Goal: Transaction & Acquisition: Purchase product/service

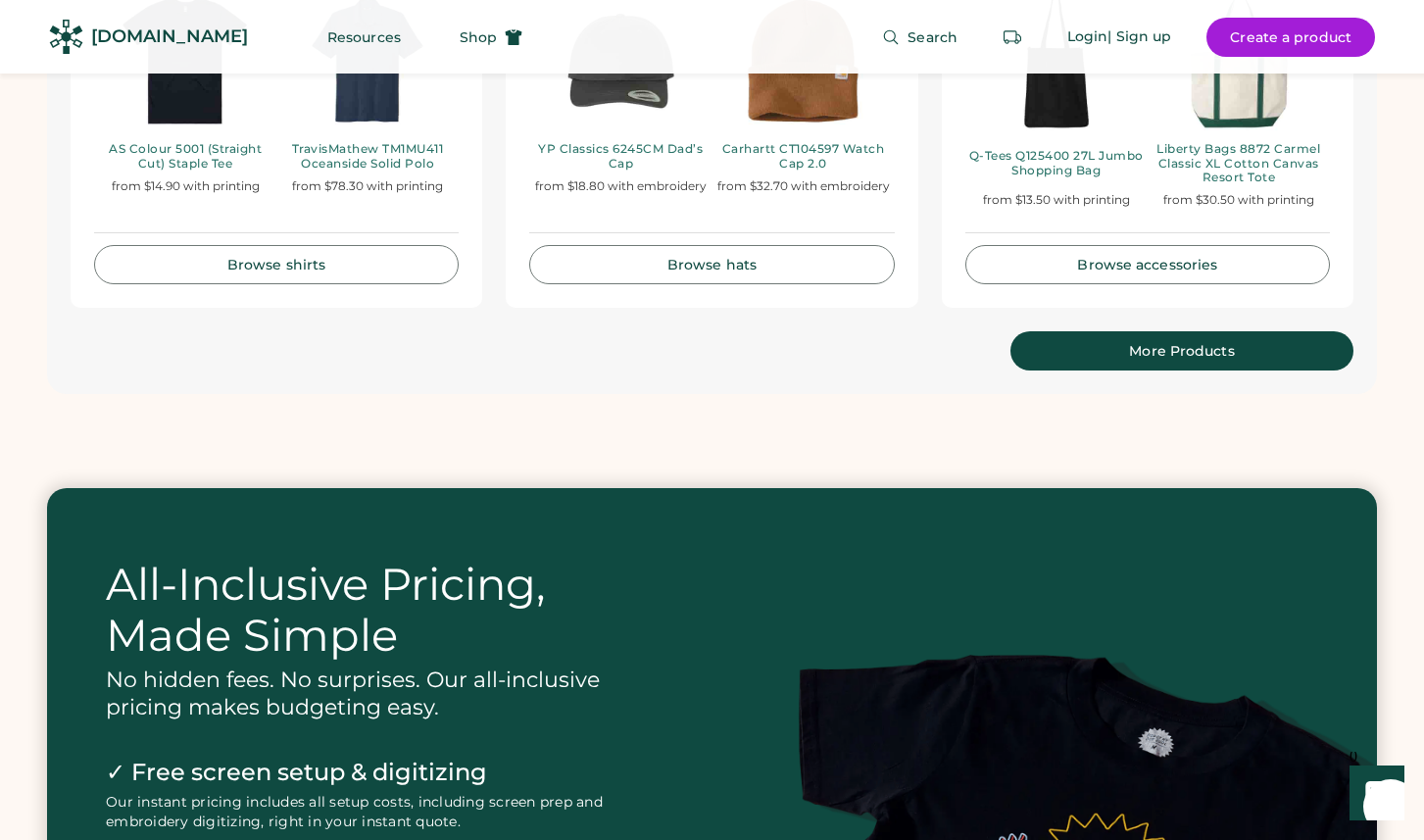
scroll to position [4275, 0]
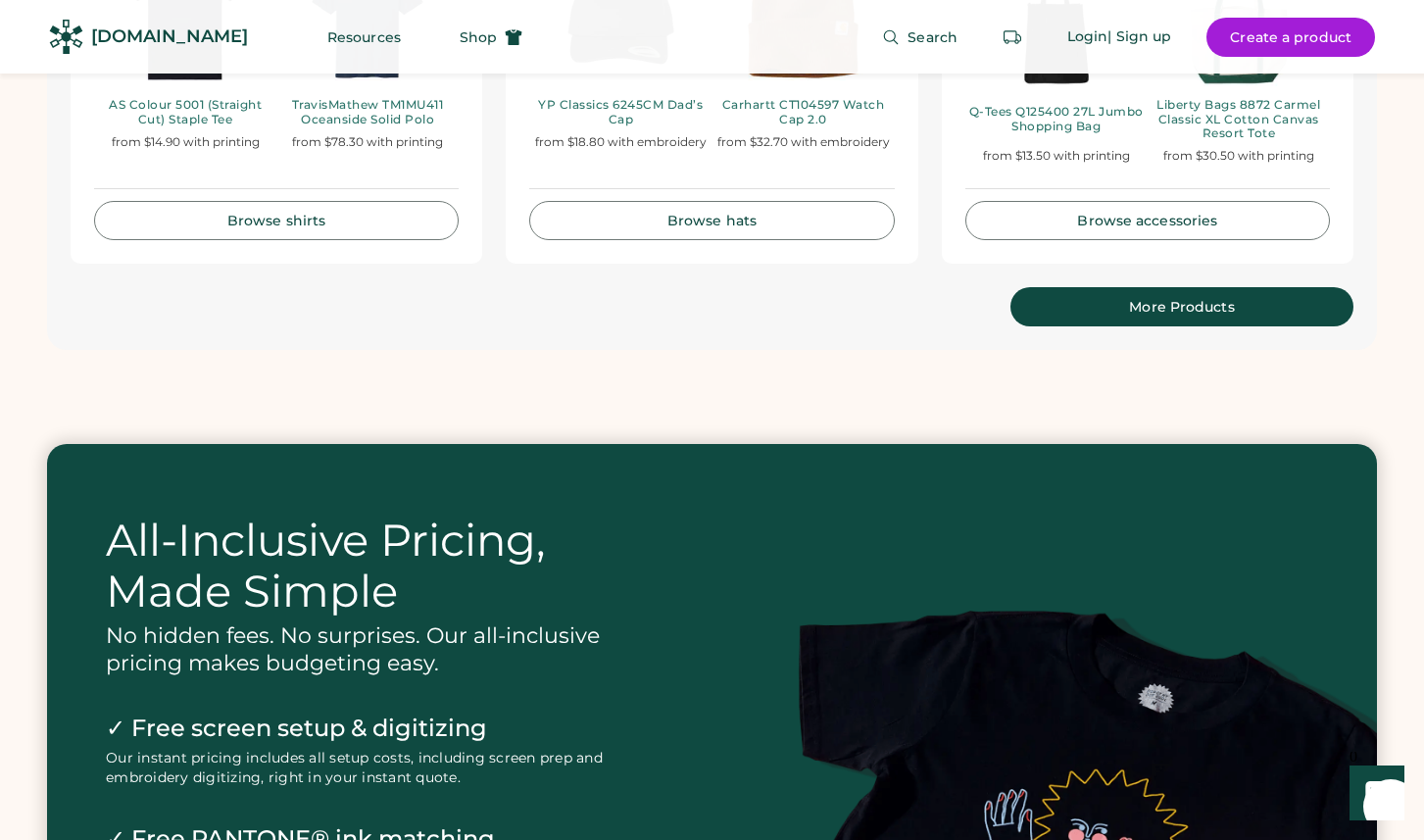
click at [1068, 300] on div "More Products" at bounding box center [1182, 306] width 296 height 14
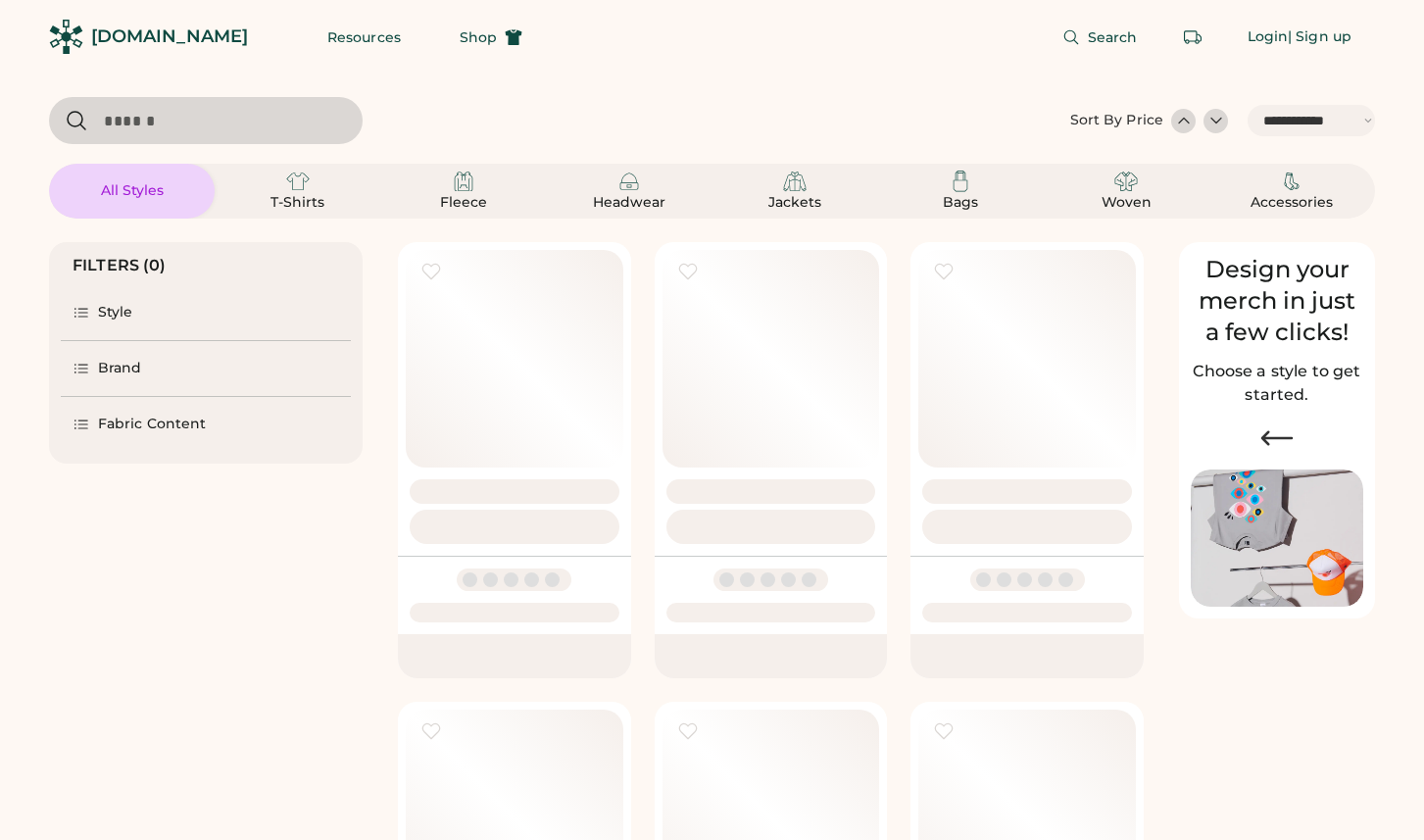
select select "*****"
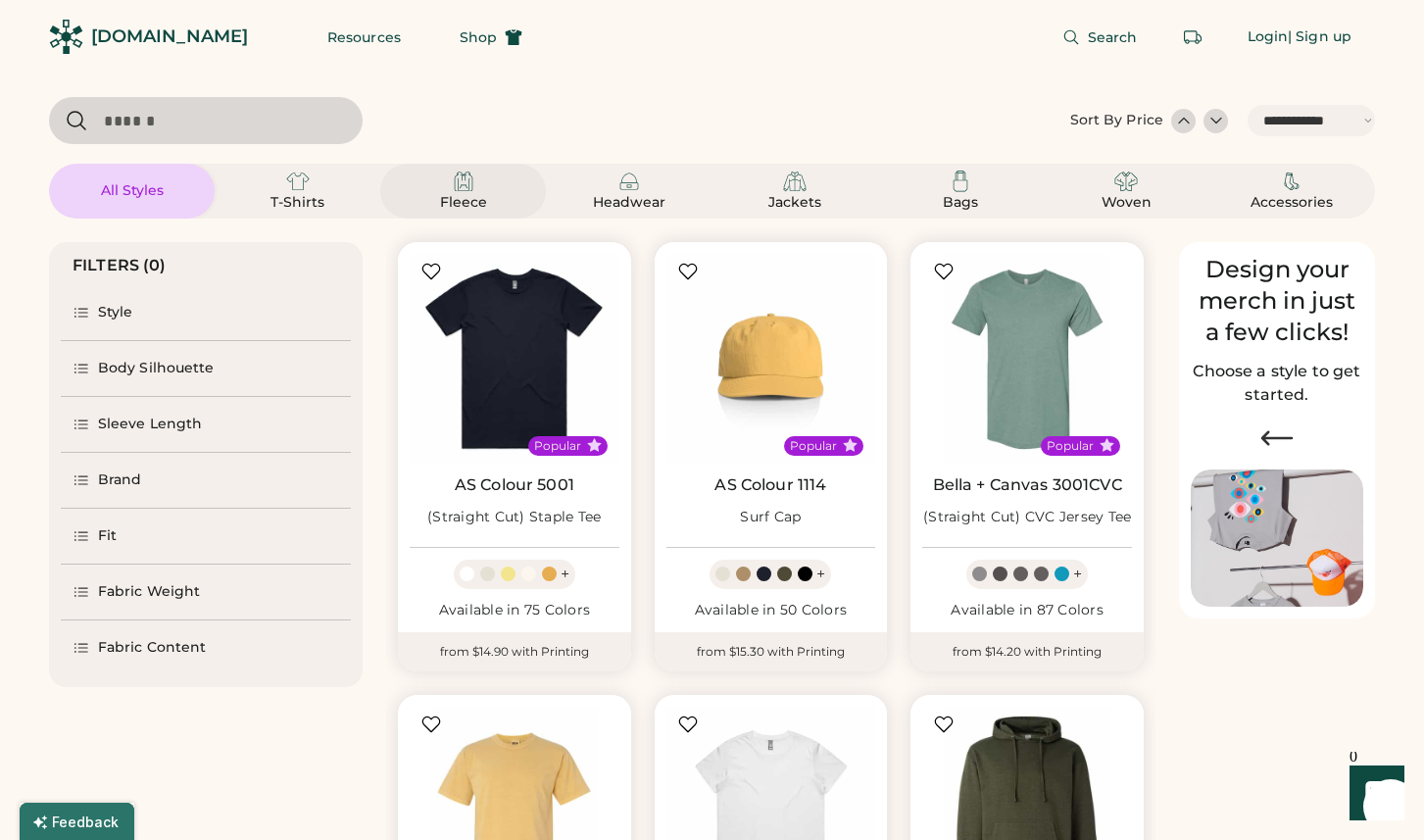
click at [453, 198] on div "Fleece" at bounding box center [463, 203] width 88 height 20
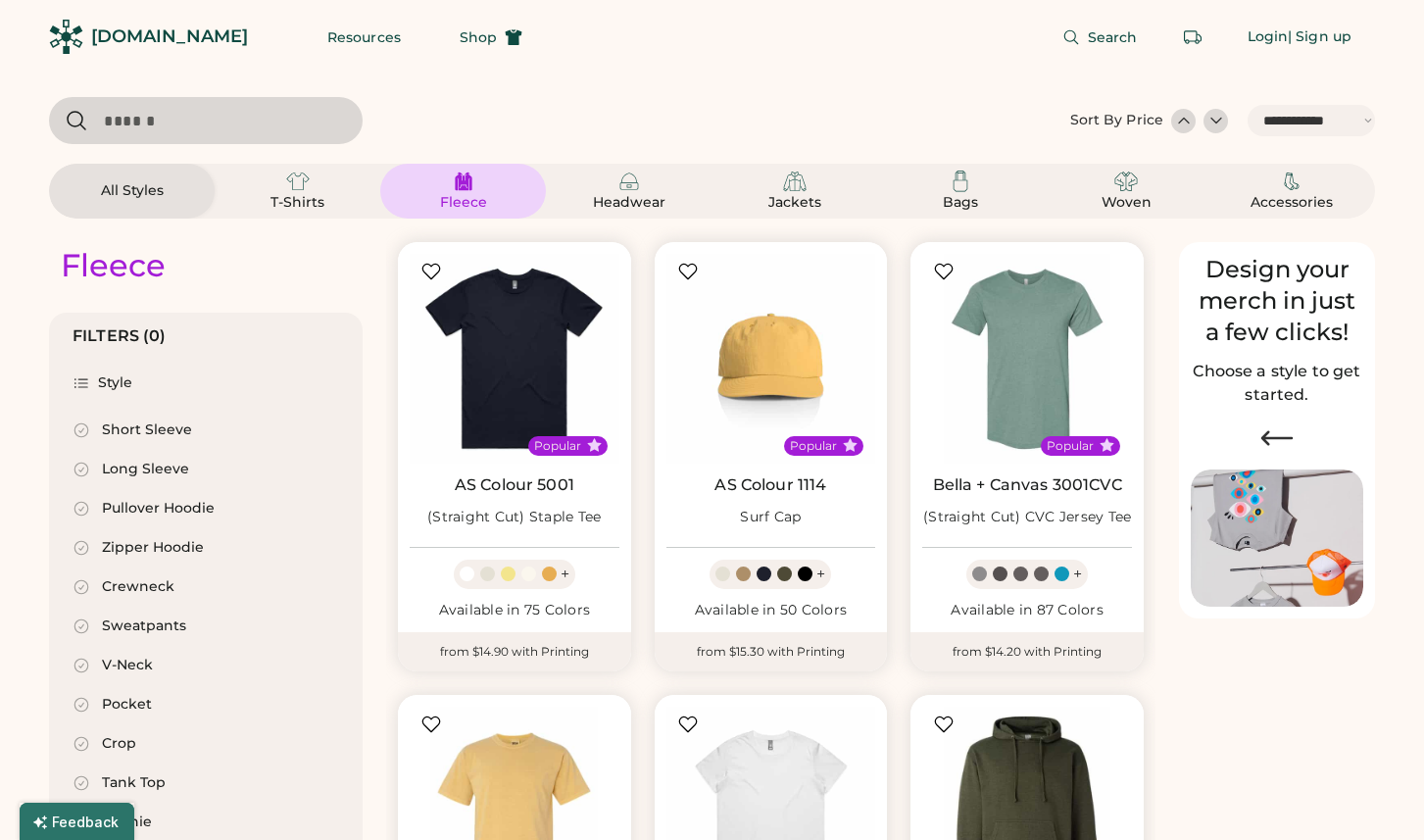
select select "*"
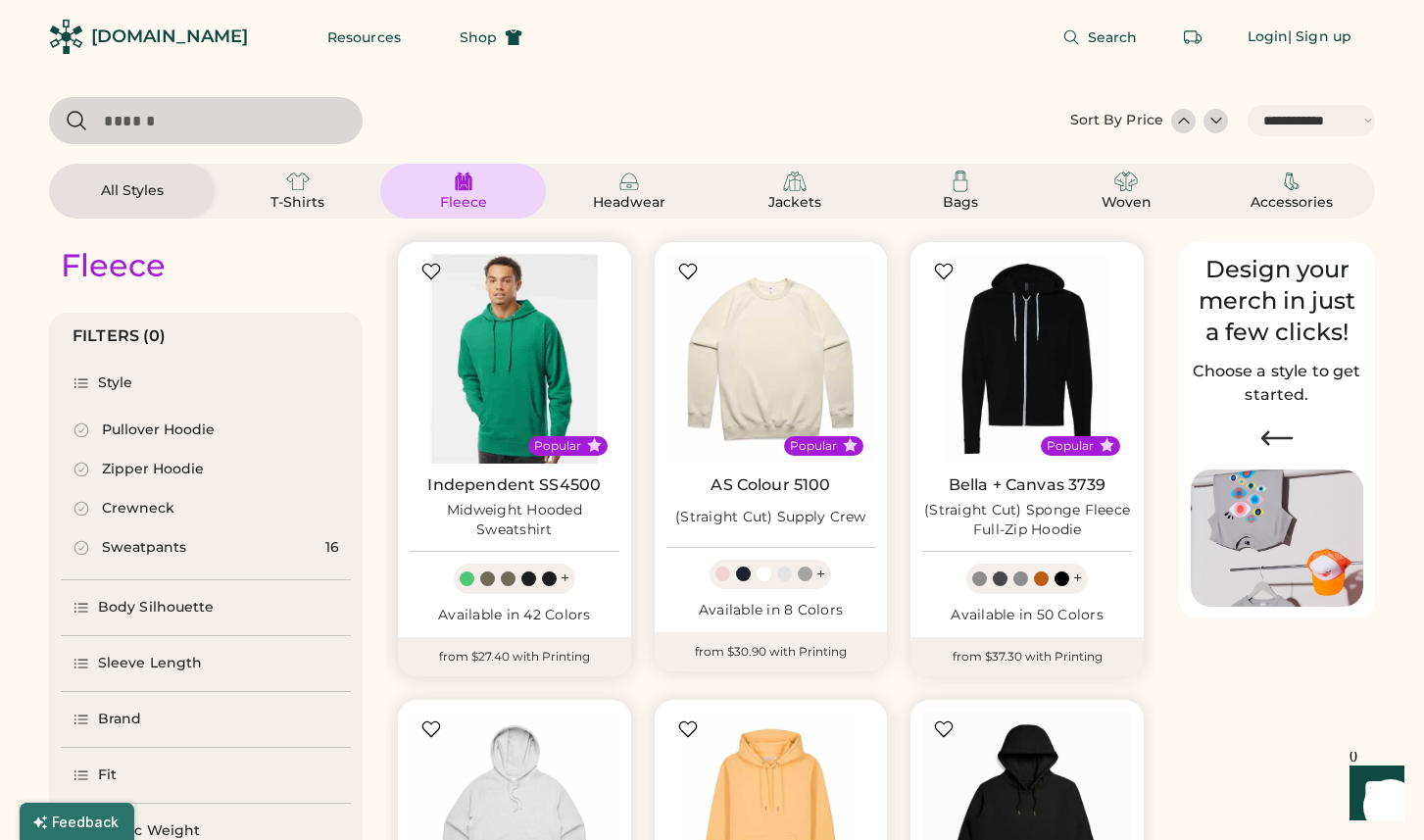
scroll to position [142, 0]
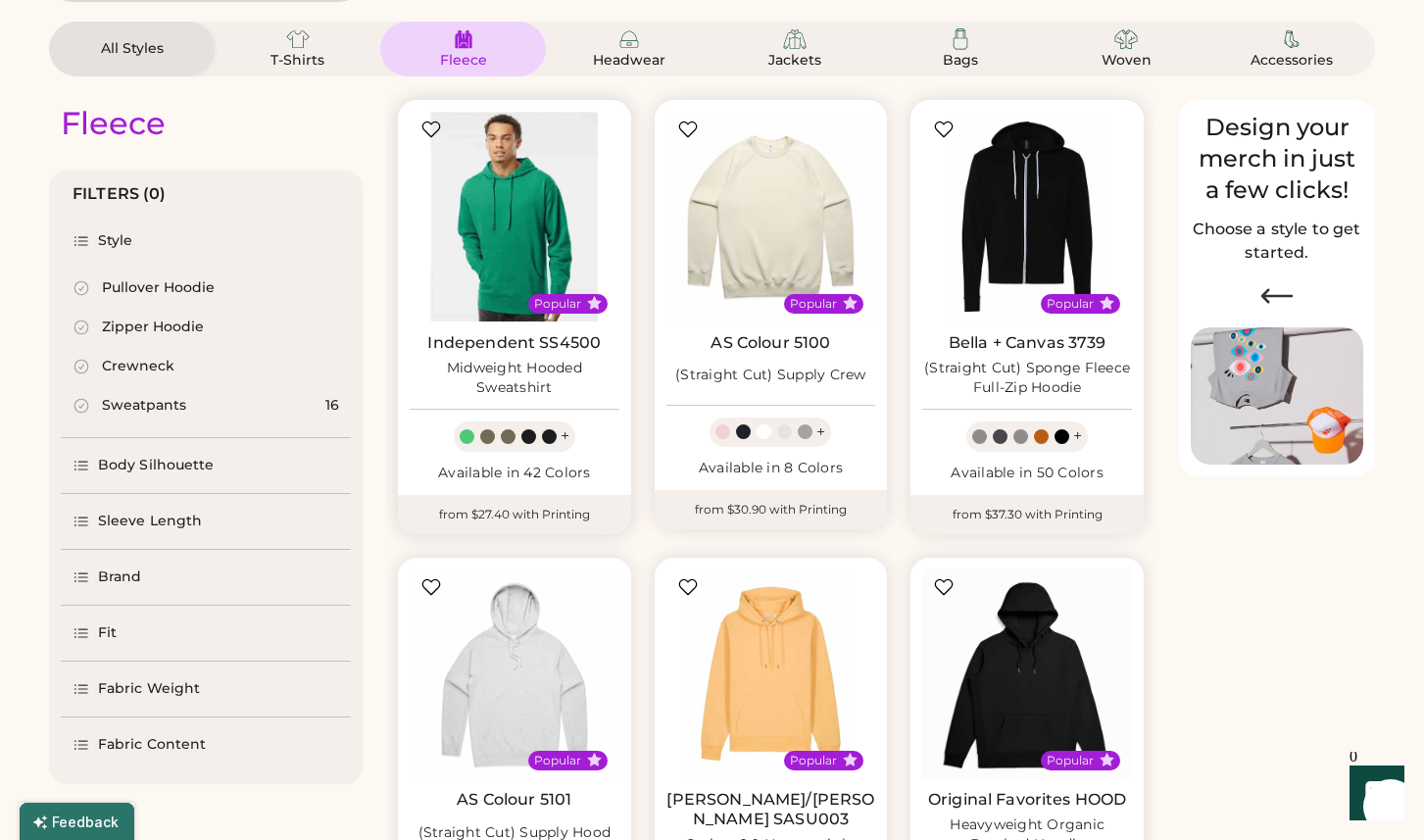
select select "*****"
select select "*"
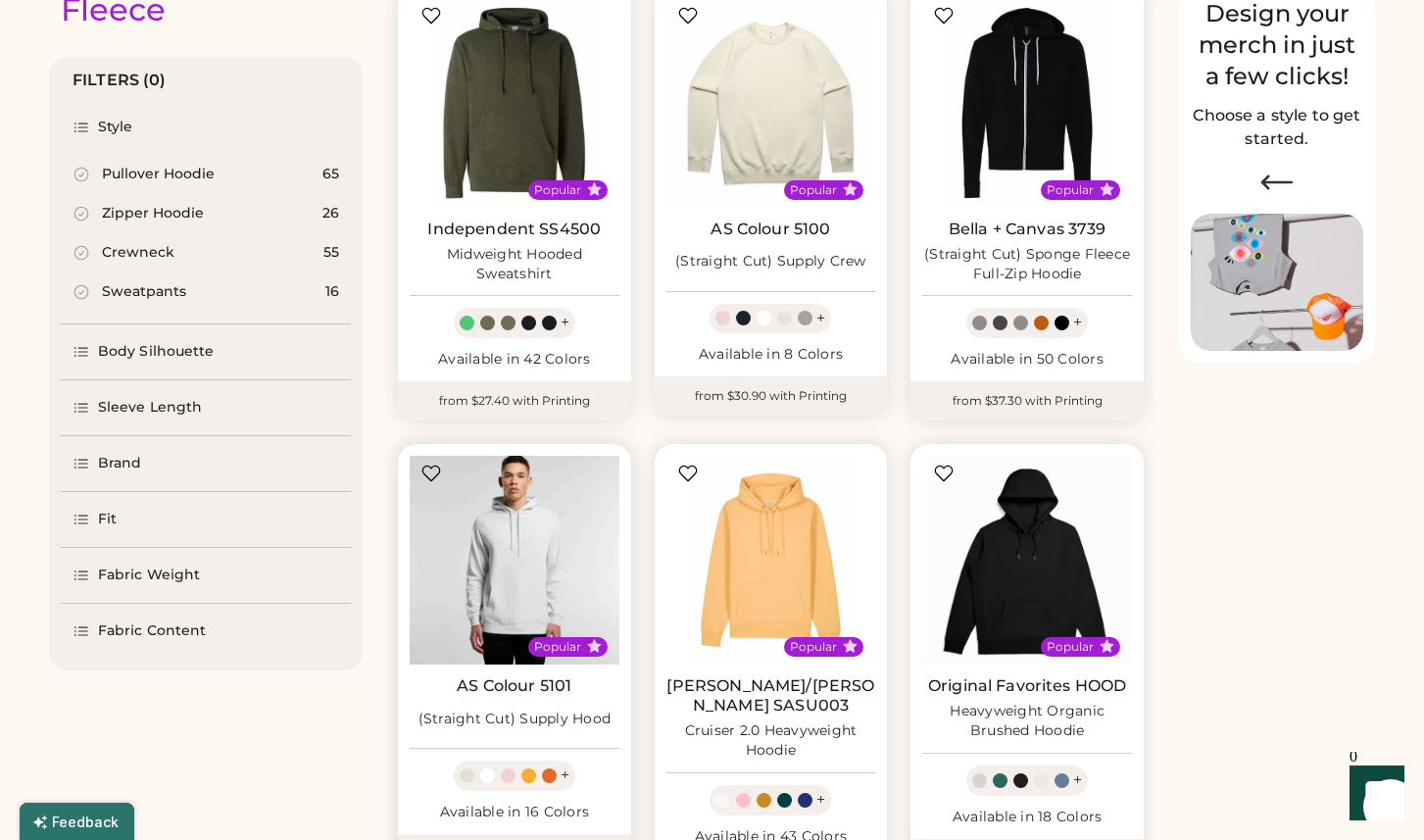
scroll to position [0, 0]
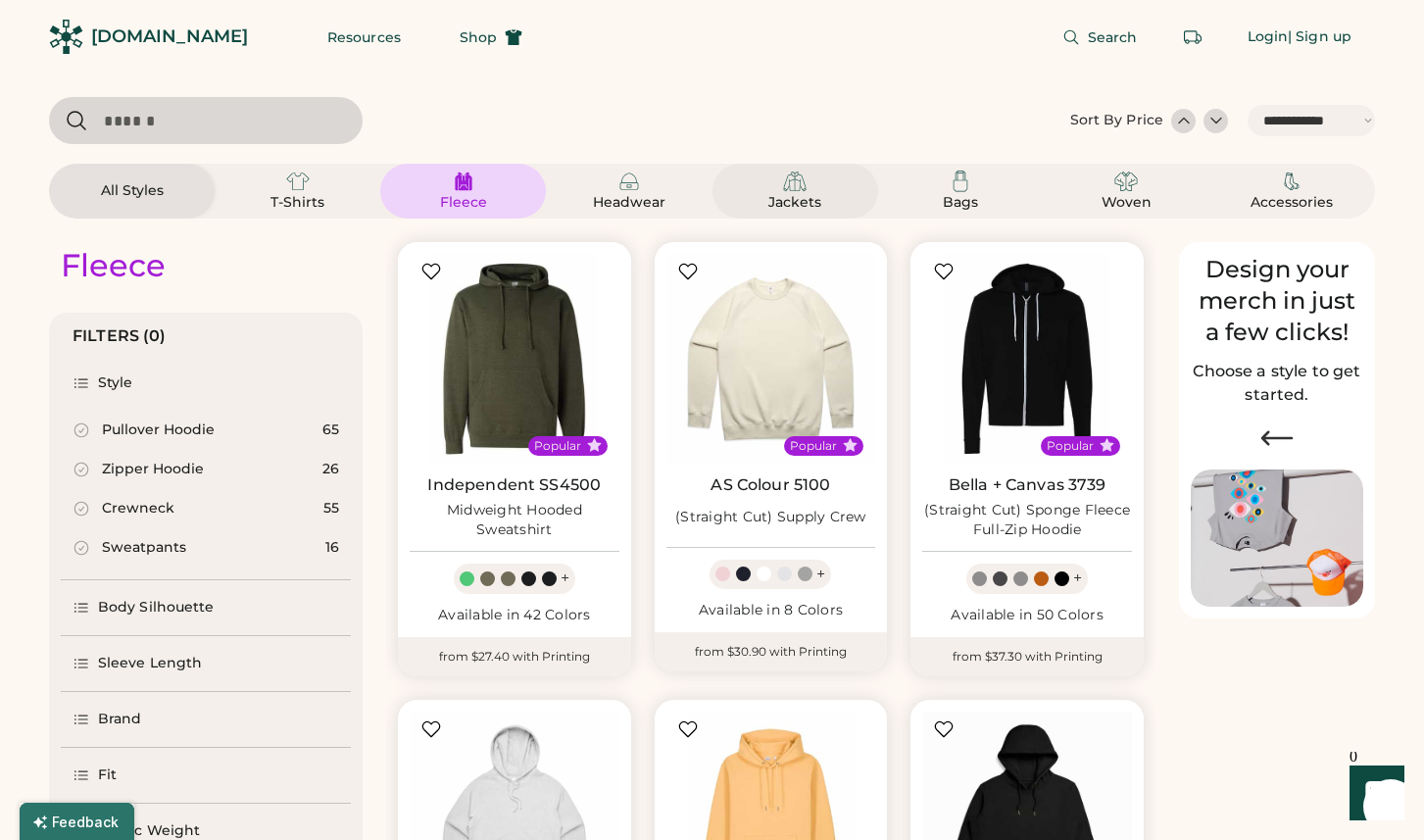
click at [773, 203] on div "Jackets" at bounding box center [794, 203] width 88 height 20
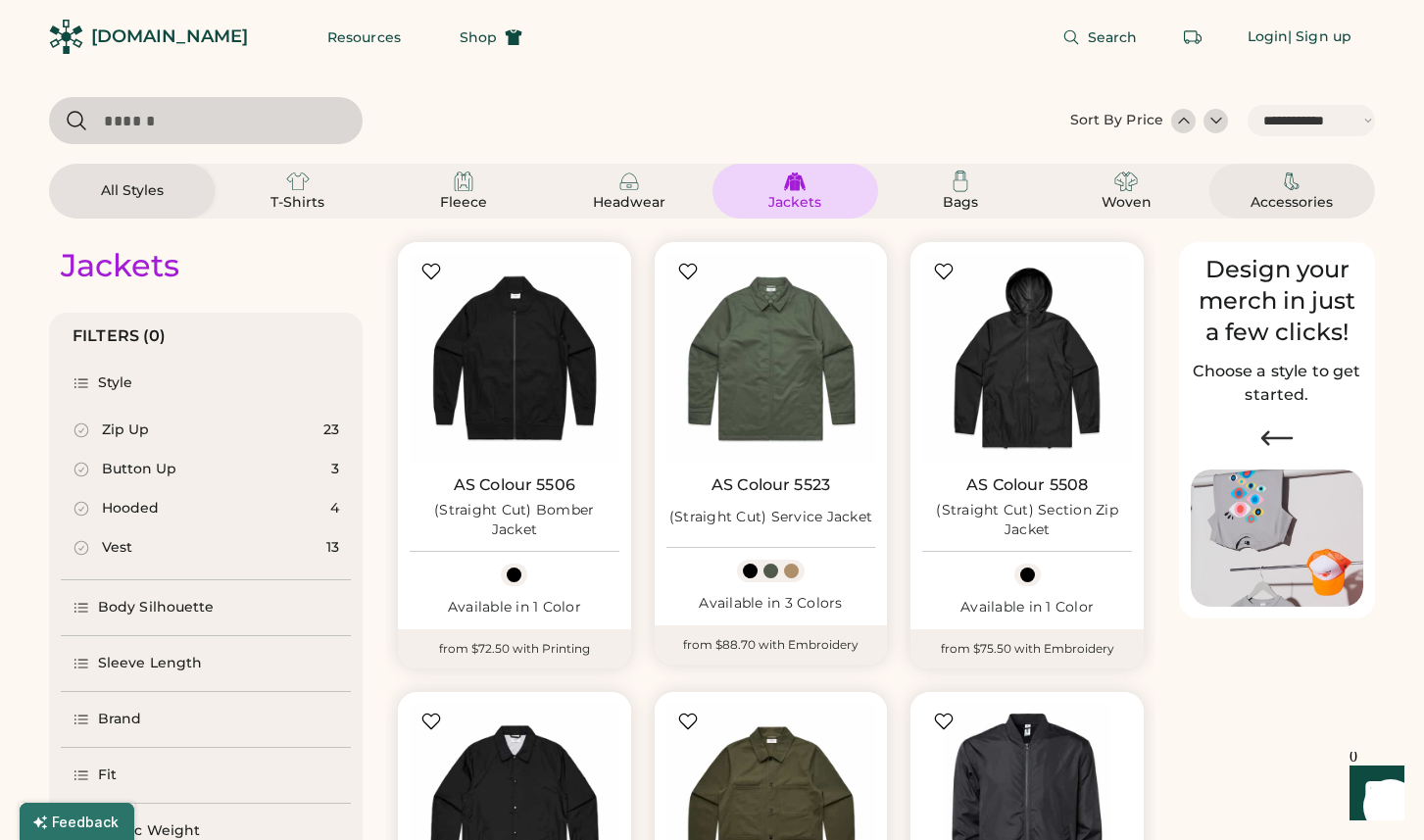
click at [1304, 184] on div "Accessories" at bounding box center [1292, 190] width 119 height 43
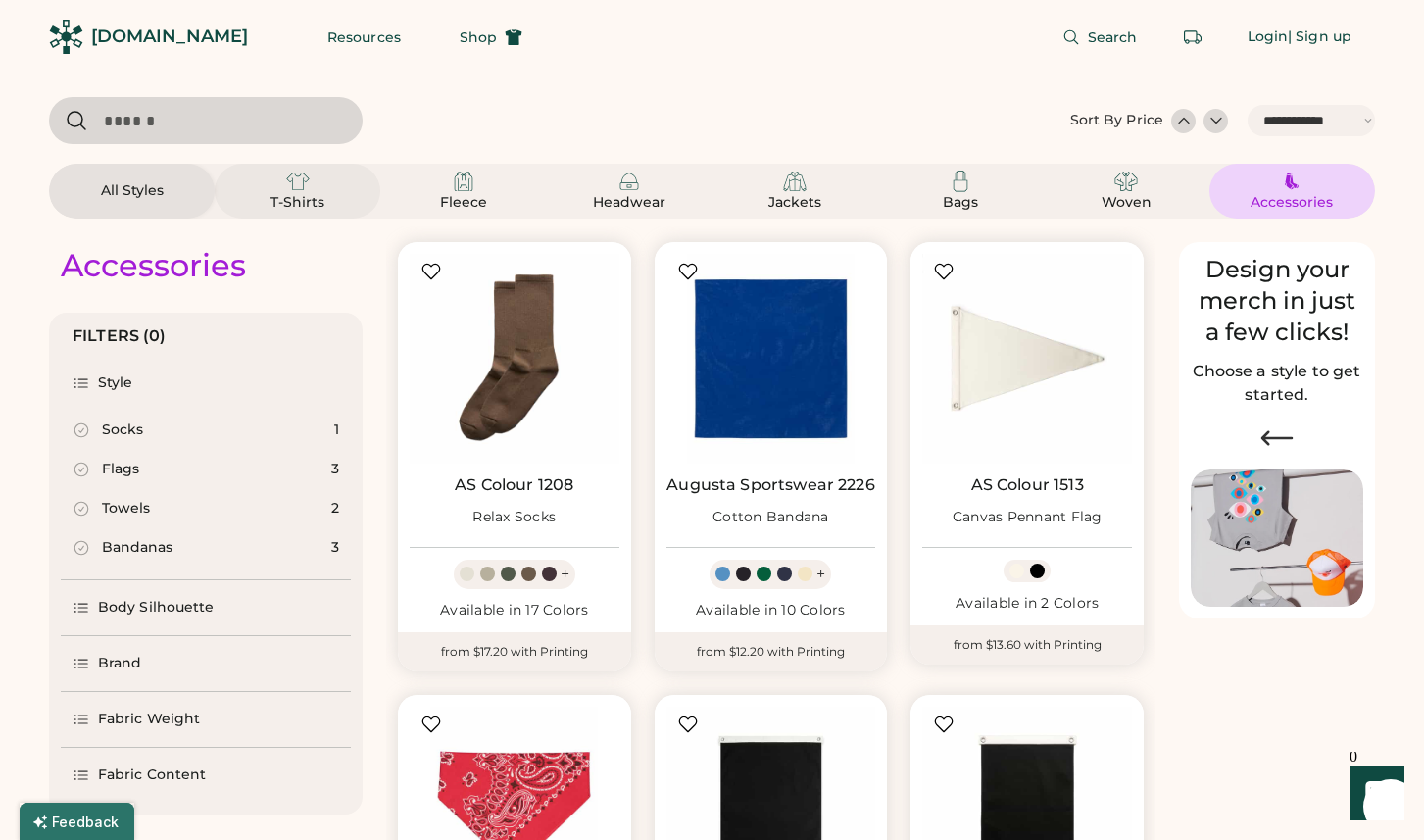
click at [301, 194] on div "T-Shirts" at bounding box center [297, 203] width 88 height 20
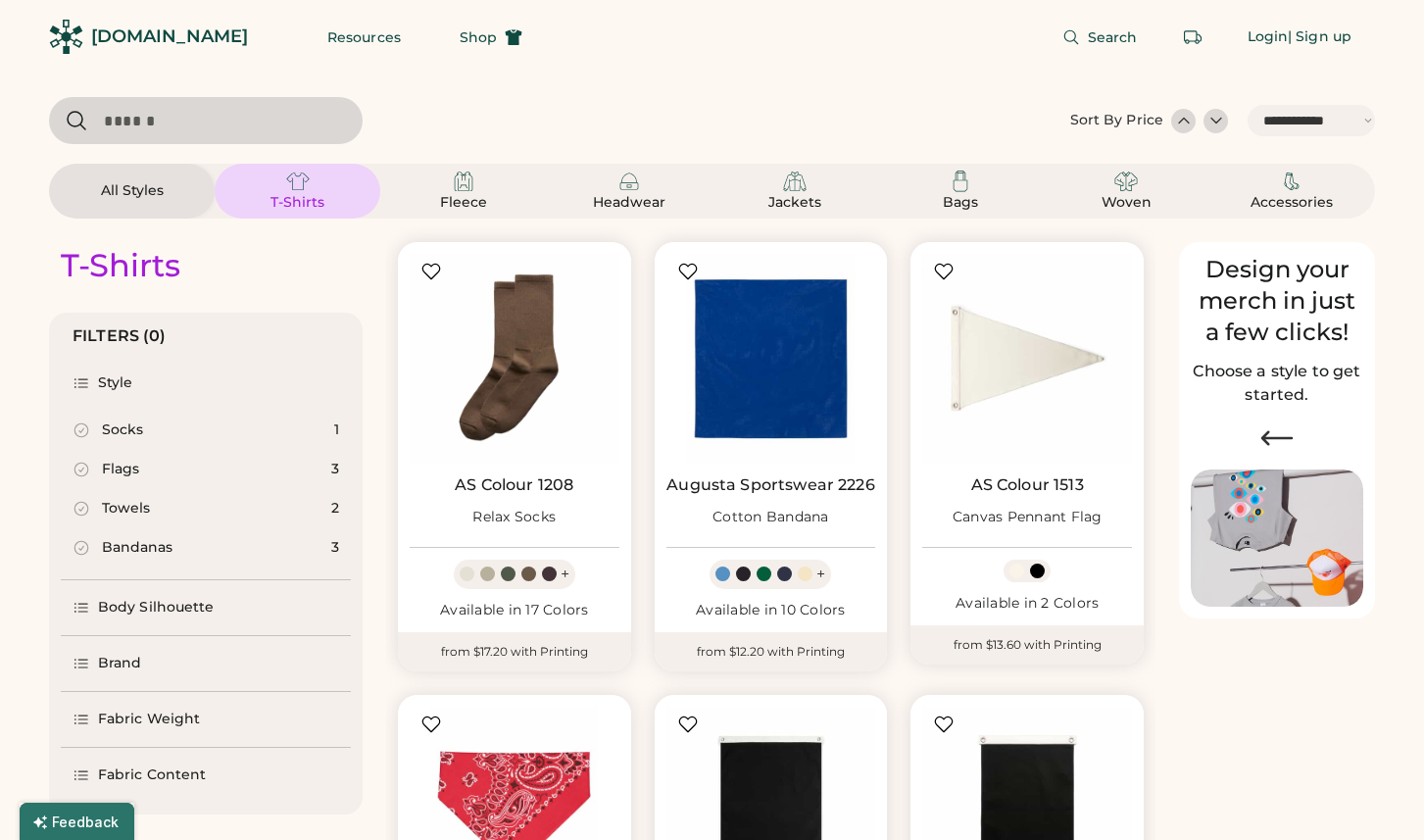
select select "*"
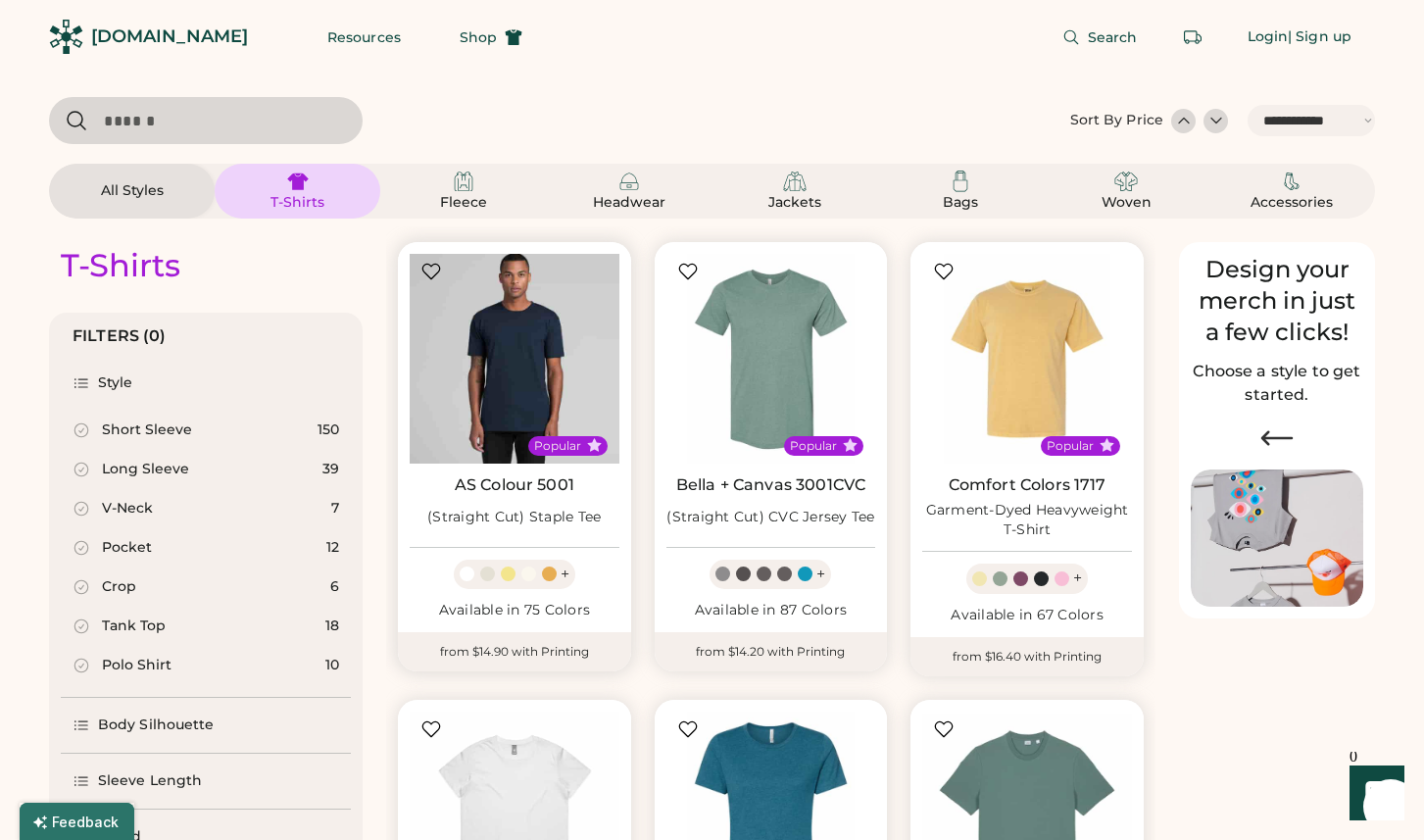
click at [470, 293] on img at bounding box center [514, 358] width 209 height 209
